Goal: Information Seeking & Learning: Check status

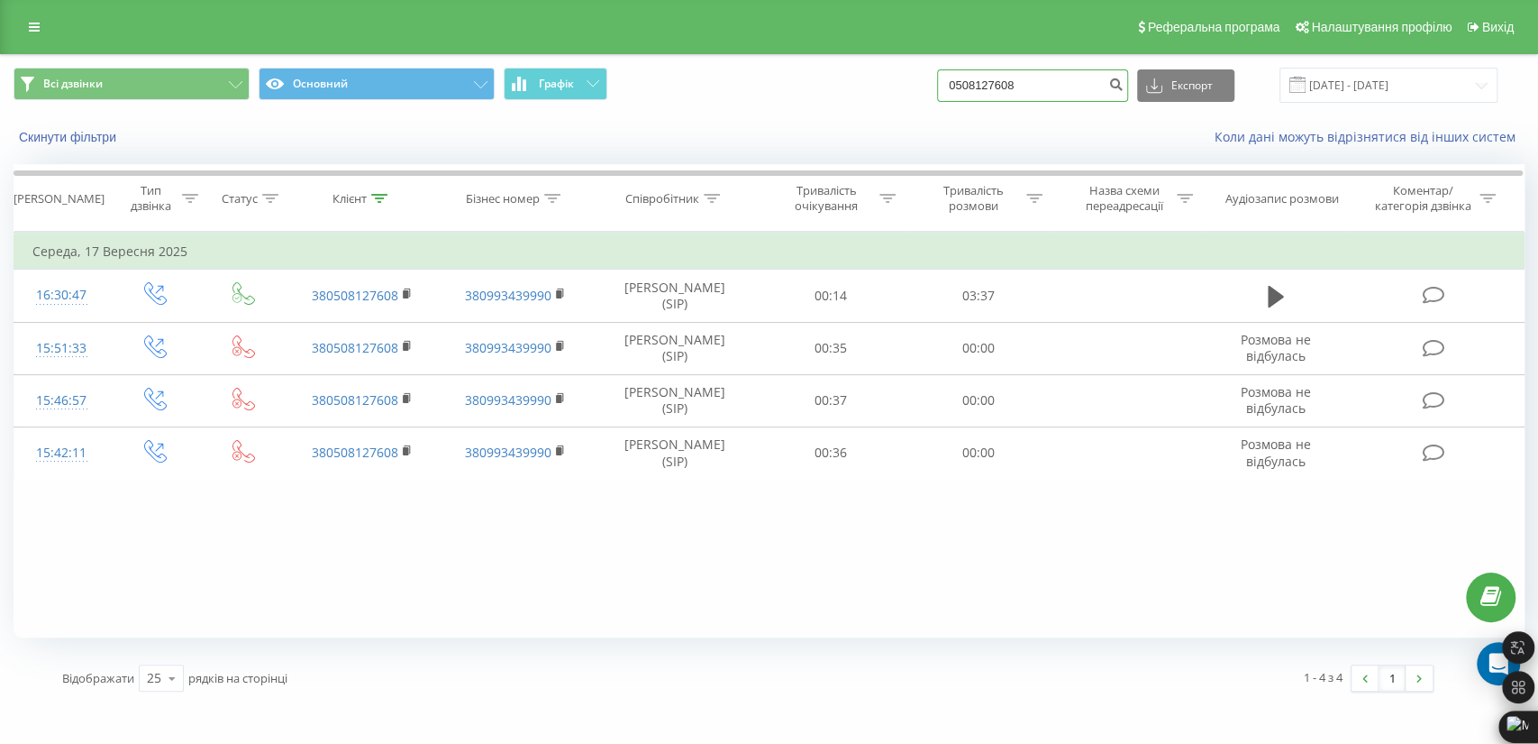
drag, startPoint x: 1062, startPoint y: 76, endPoint x: 862, endPoint y: 69, distance: 200.2
click at [885, 73] on div "Всі дзвінки Основний Графік 0508127608 Експорт .csv .xls .xlsx 22.06.2025 - 22.…" at bounding box center [769, 85] width 1511 height 35
paste input "976208651"
type input "0976208651"
click at [1124, 77] on icon "submit" at bounding box center [1116, 82] width 15 height 11
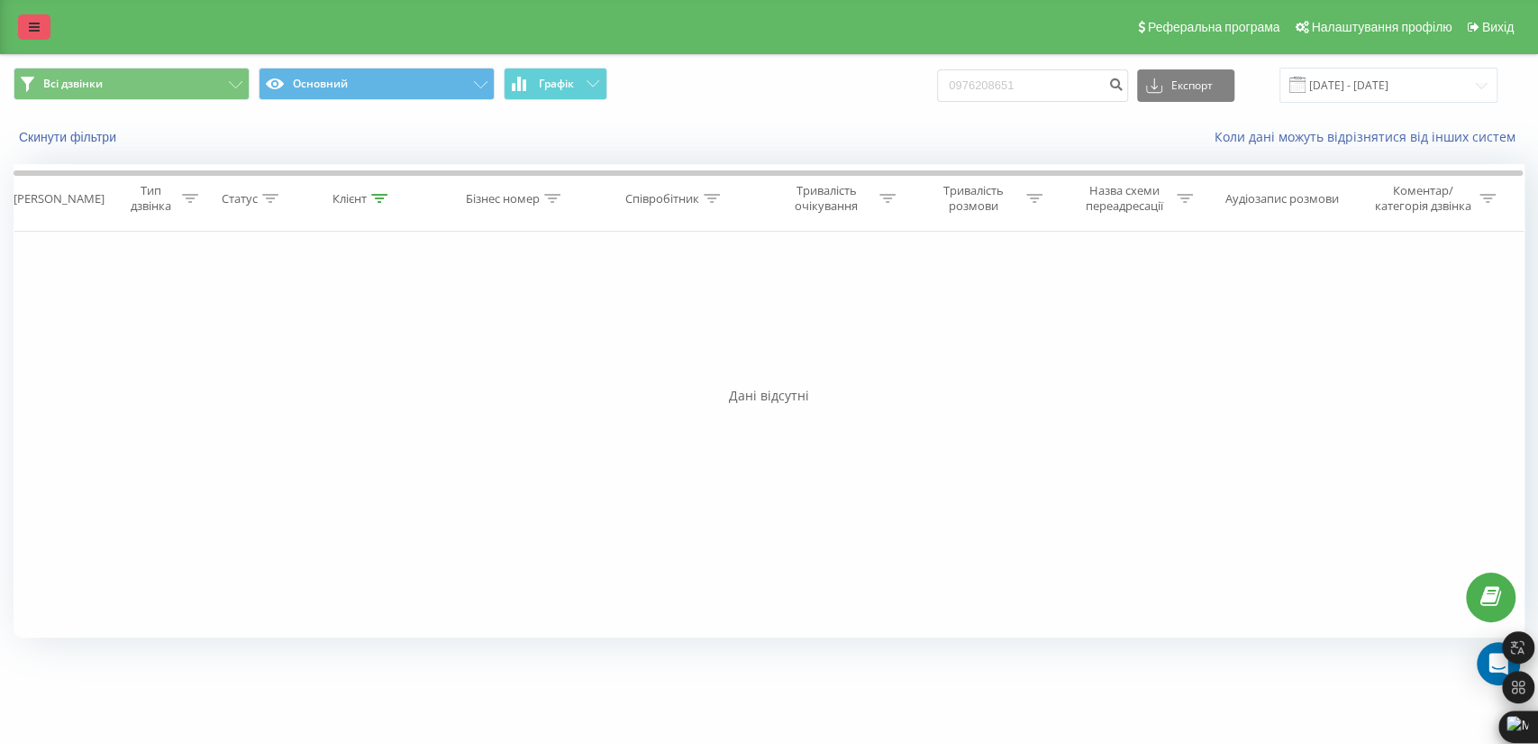
click at [36, 16] on link at bounding box center [34, 26] width 32 height 25
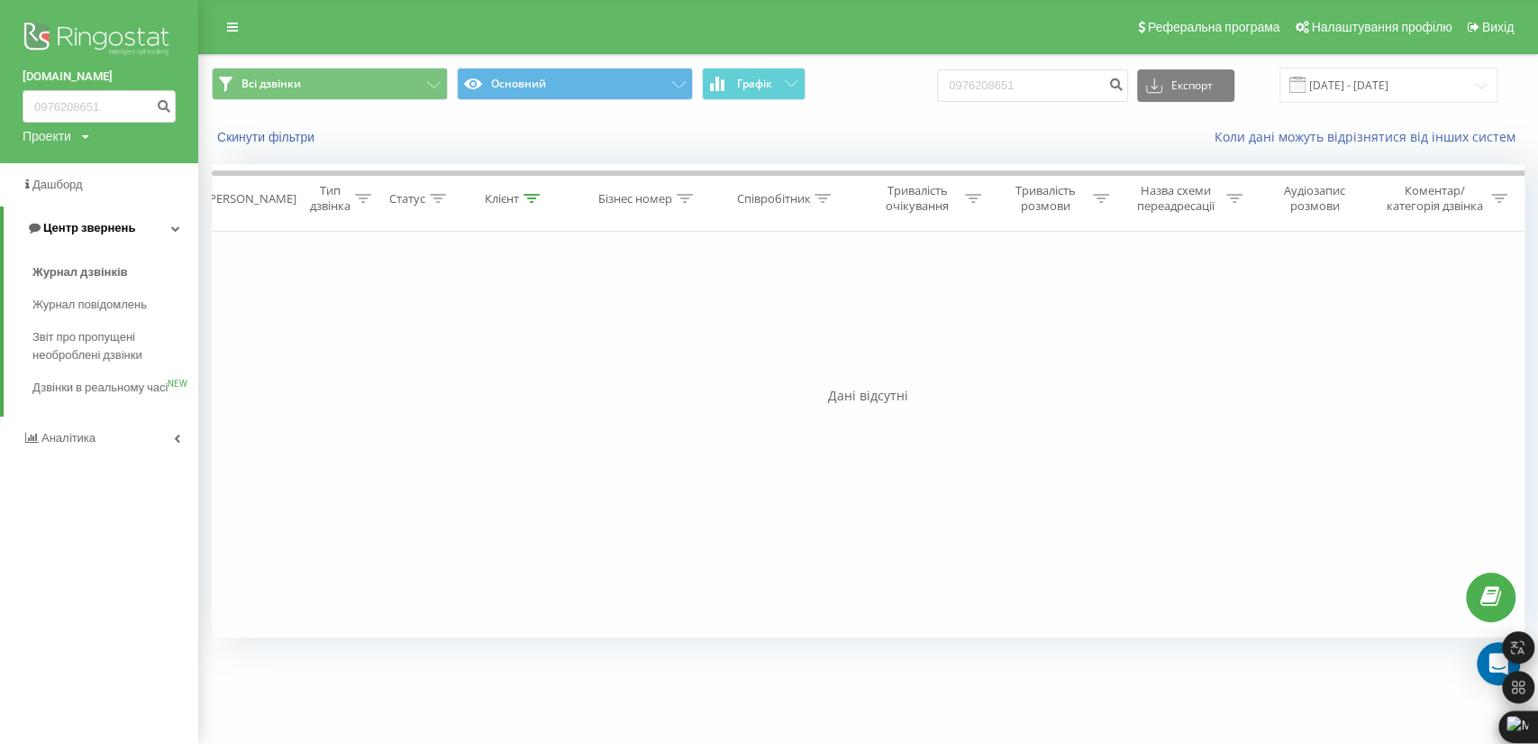
click at [117, 234] on span "Центр звернень" at bounding box center [89, 228] width 92 height 14
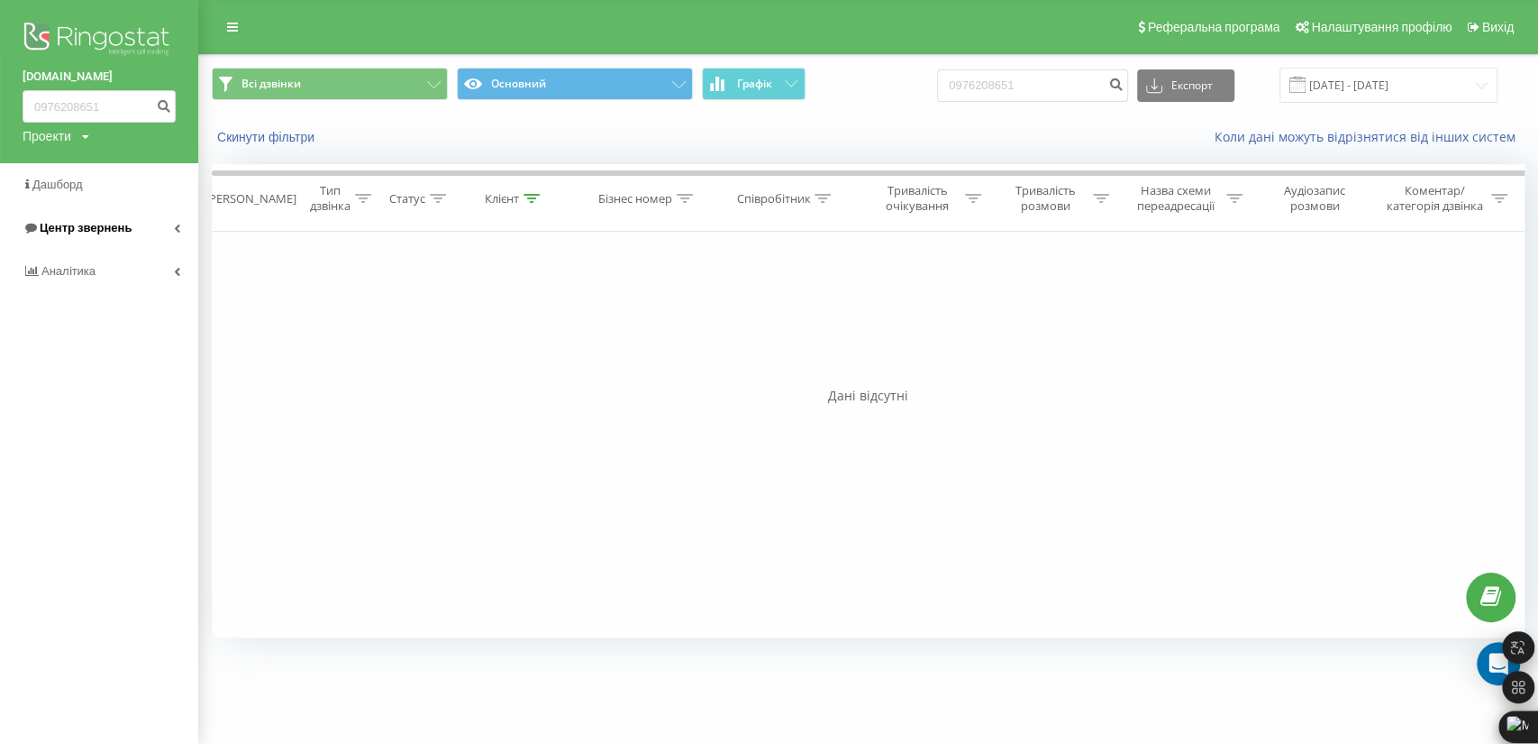
click at [117, 234] on span "Центр звернень" at bounding box center [86, 228] width 92 height 14
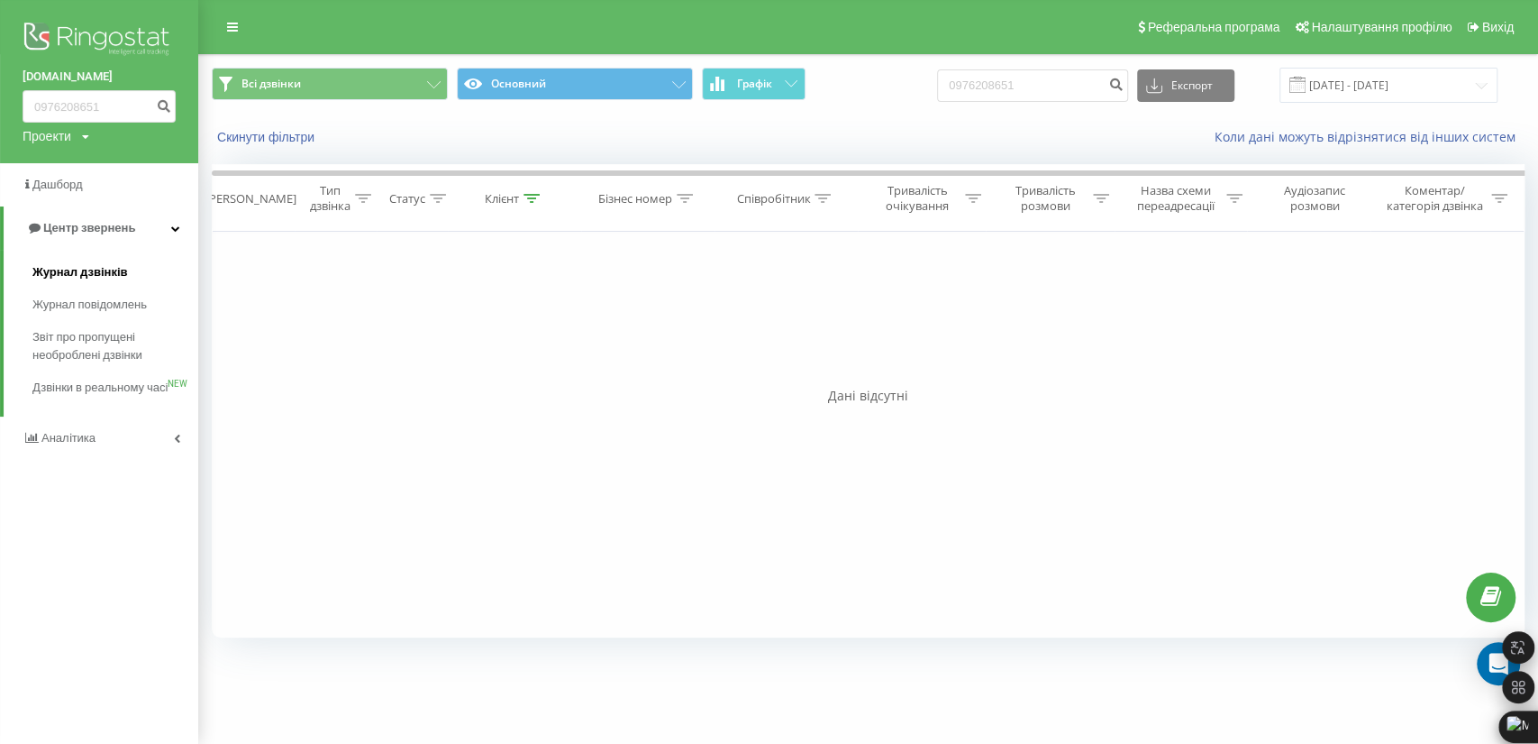
click at [79, 267] on span "Журнал дзвінків" at bounding box center [80, 272] width 96 height 18
